Goal: Find specific page/section: Find specific page/section

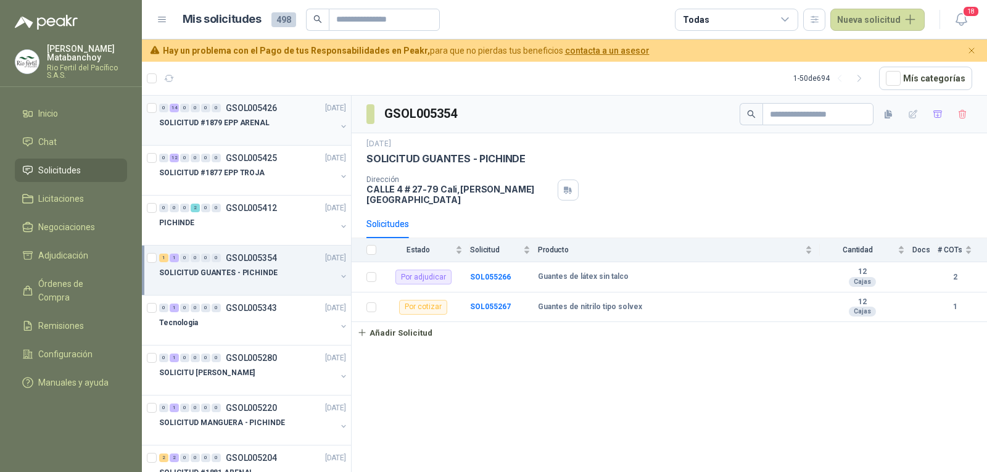
click at [297, 127] on div "SOLICITUD #1879 EPP ARENAL" at bounding box center [247, 122] width 177 height 15
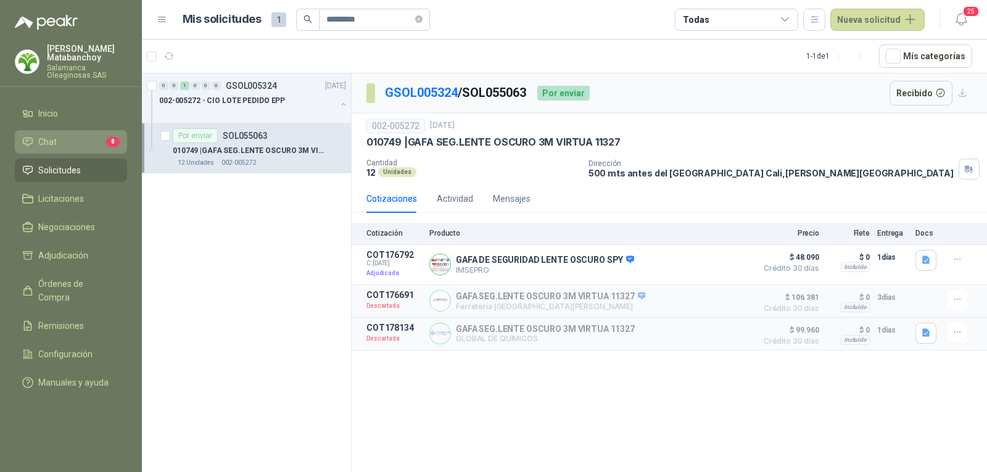
scroll to position [4, 0]
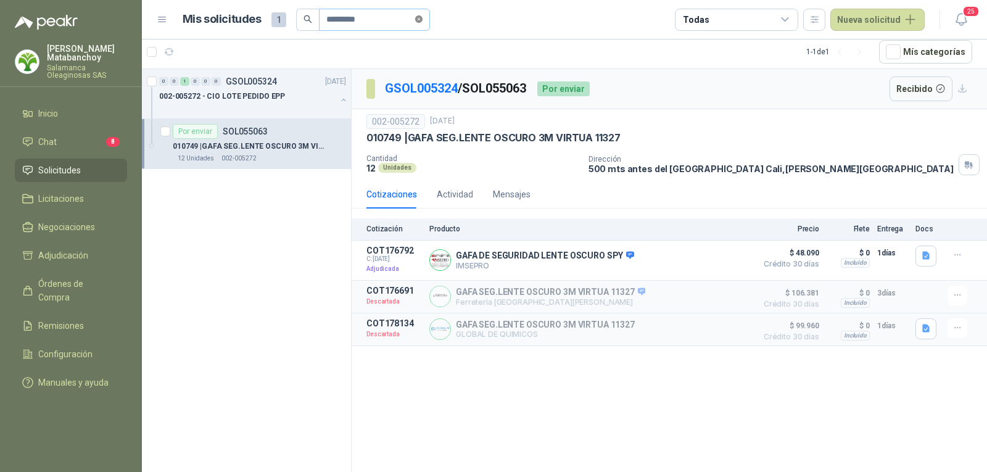
click at [423, 17] on icon "close-circle" at bounding box center [418, 18] width 7 height 7
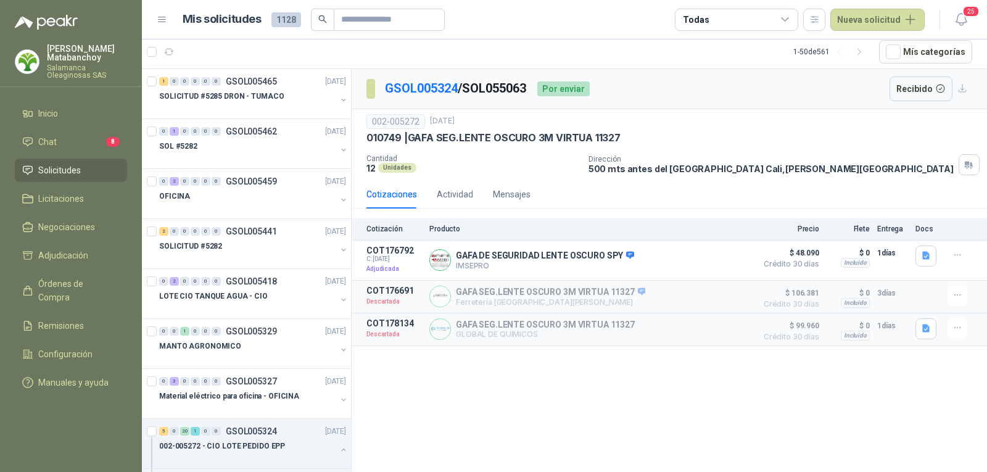
click at [63, 167] on span "Solicitudes" at bounding box center [59, 171] width 43 height 14
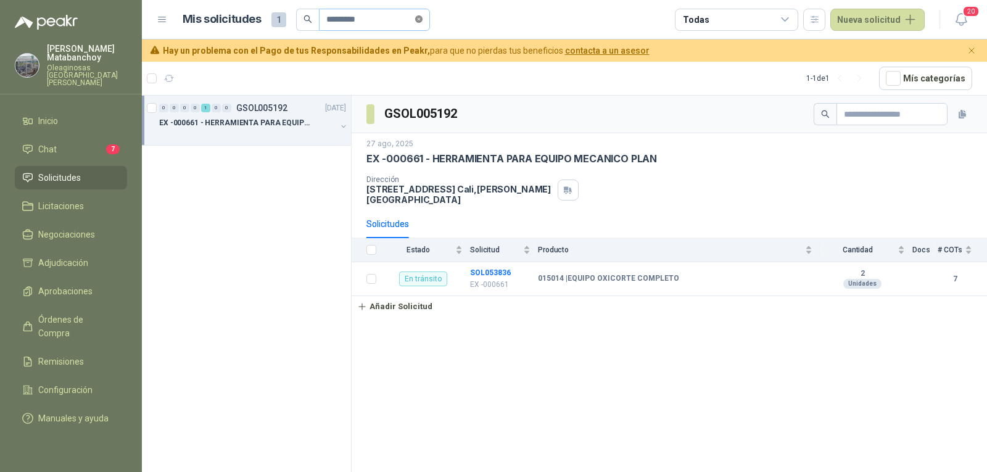
click at [423, 17] on icon "close-circle" at bounding box center [418, 18] width 7 height 7
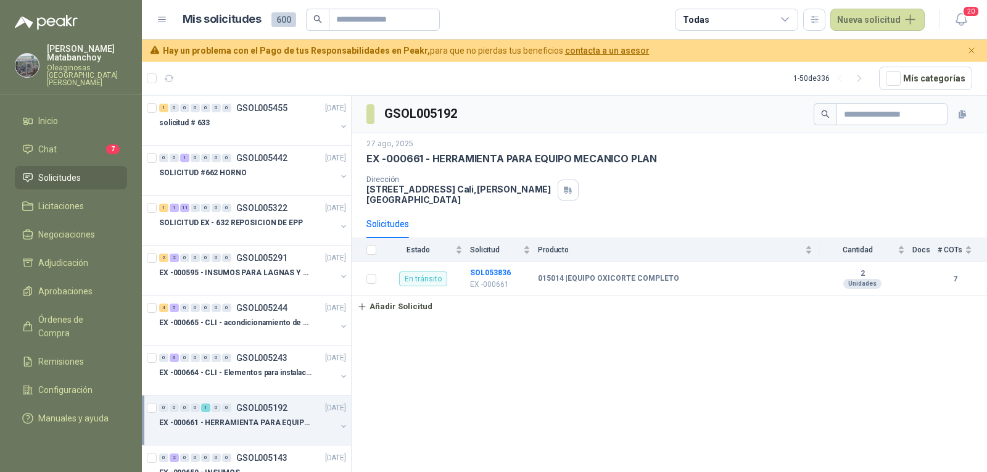
click at [106, 172] on li "Solicitudes" at bounding box center [70, 178] width 97 height 14
